Goal: Check status: Check status

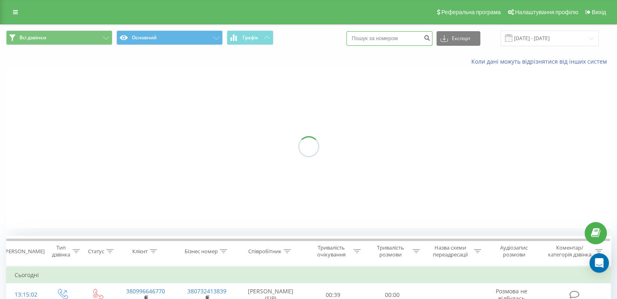
click at [378, 36] on input at bounding box center [389, 38] width 86 height 15
paste input "380672951377"
type input "380672951377"
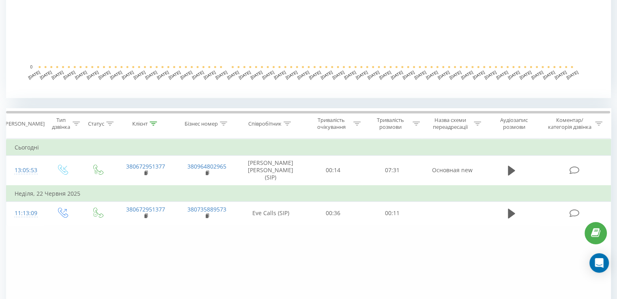
scroll to position [294, 0]
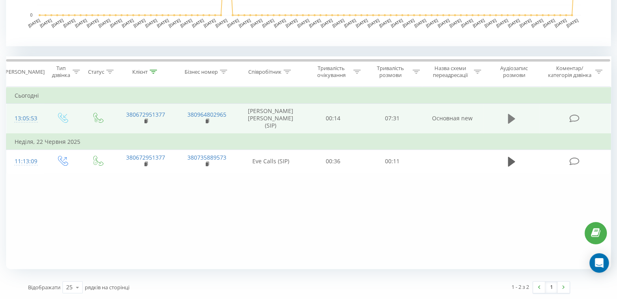
click at [507, 114] on button at bounding box center [512, 119] width 12 height 12
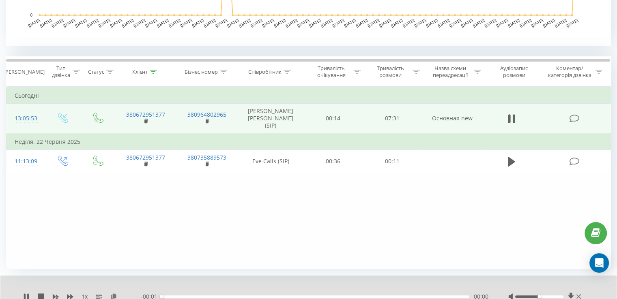
click at [205, 294] on div "- 00:01 00:00 00:00" at bounding box center [314, 297] width 347 height 8
click at [205, 296] on div "00:00" at bounding box center [315, 297] width 308 height 2
click at [216, 295] on div "- 06:20 01:05 01:05" at bounding box center [314, 297] width 347 height 8
click at [211, 296] on div "01:06" at bounding box center [315, 297] width 308 height 2
click at [215, 296] on div "01:17" at bounding box center [315, 297] width 308 height 2
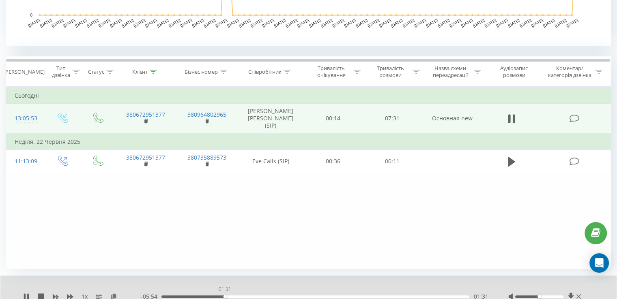
click at [225, 296] on div "01:31" at bounding box center [315, 297] width 308 height 2
click at [511, 114] on icon at bounding box center [511, 118] width 7 height 11
